Goal: Information Seeking & Learning: Learn about a topic

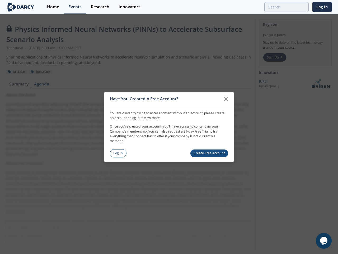
click at [169, 127] on p "Once you’ve created your account, you’ll have access to content via your Compan…" at bounding box center [169, 134] width 118 height 20
click at [226, 99] on icon at bounding box center [226, 98] width 3 height 3
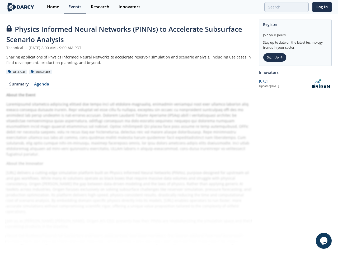
click at [324, 240] on icon "Chat widget" at bounding box center [323, 240] width 7 height 8
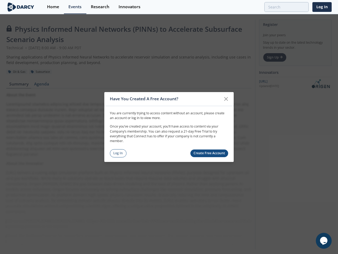
click at [169, 127] on p "Once you’ve created your account, you’ll have access to content via your Compan…" at bounding box center [169, 134] width 118 height 20
click at [226, 99] on icon at bounding box center [226, 98] width 3 height 3
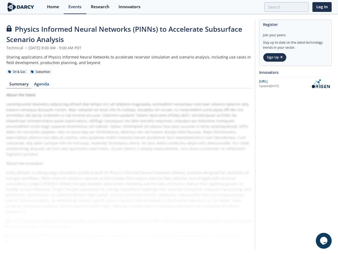
click at [324, 240] on icon "Chat widget" at bounding box center [323, 240] width 7 height 8
